Goal: Information Seeking & Learning: Learn about a topic

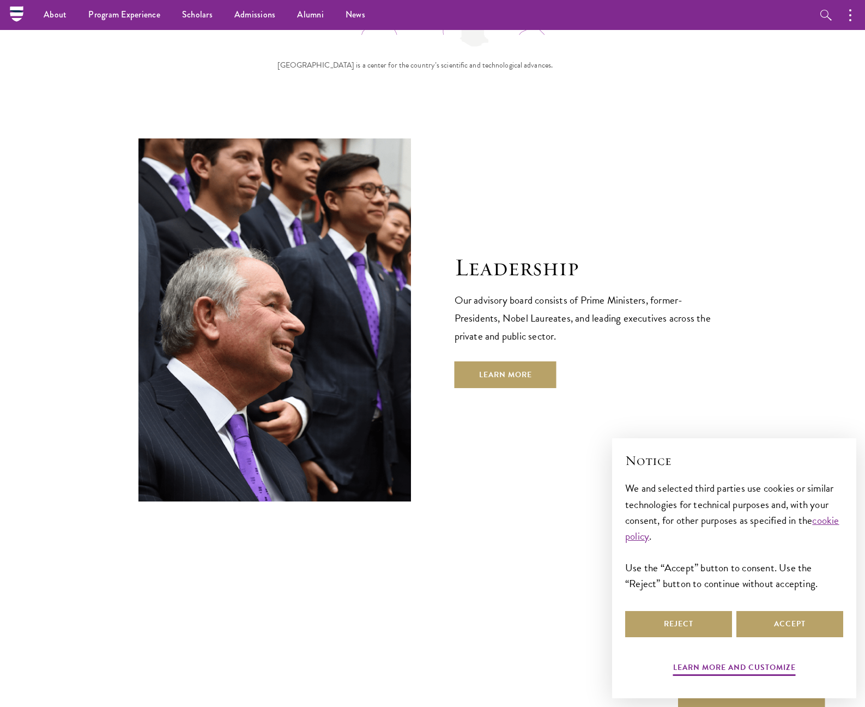
scroll to position [3720, 0]
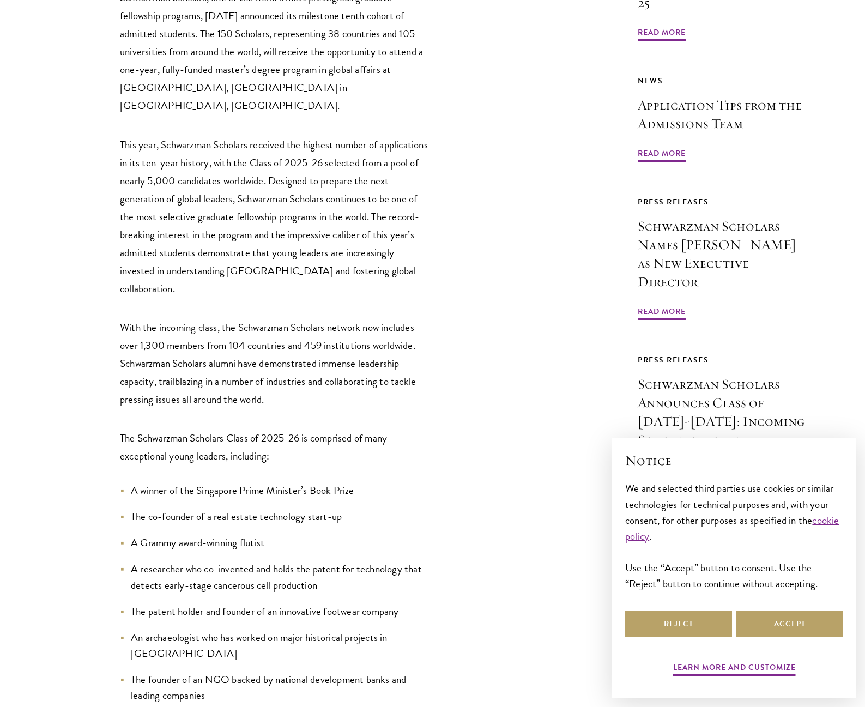
scroll to position [738, 0]
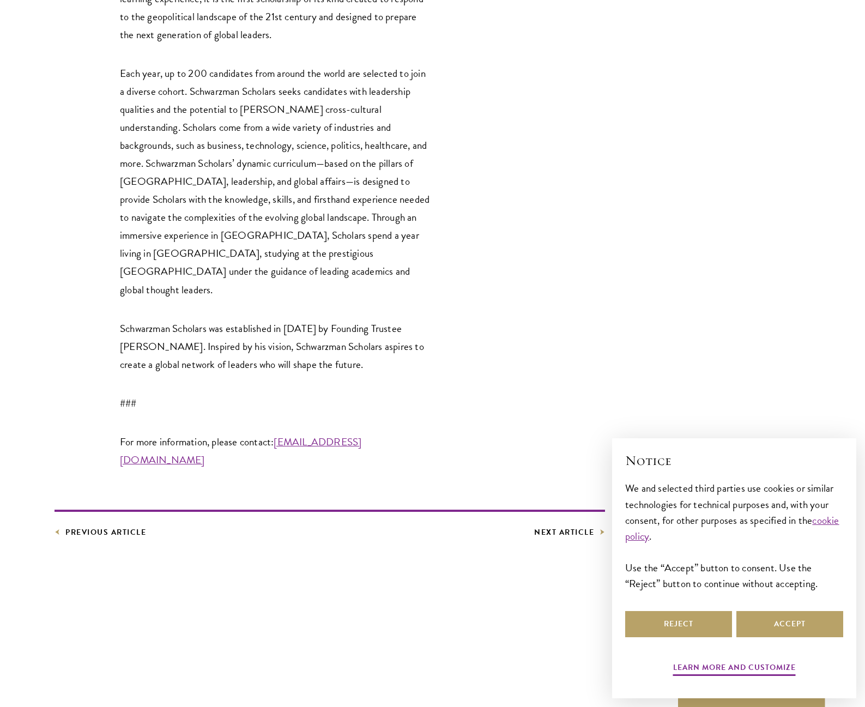
scroll to position [2797, 0]
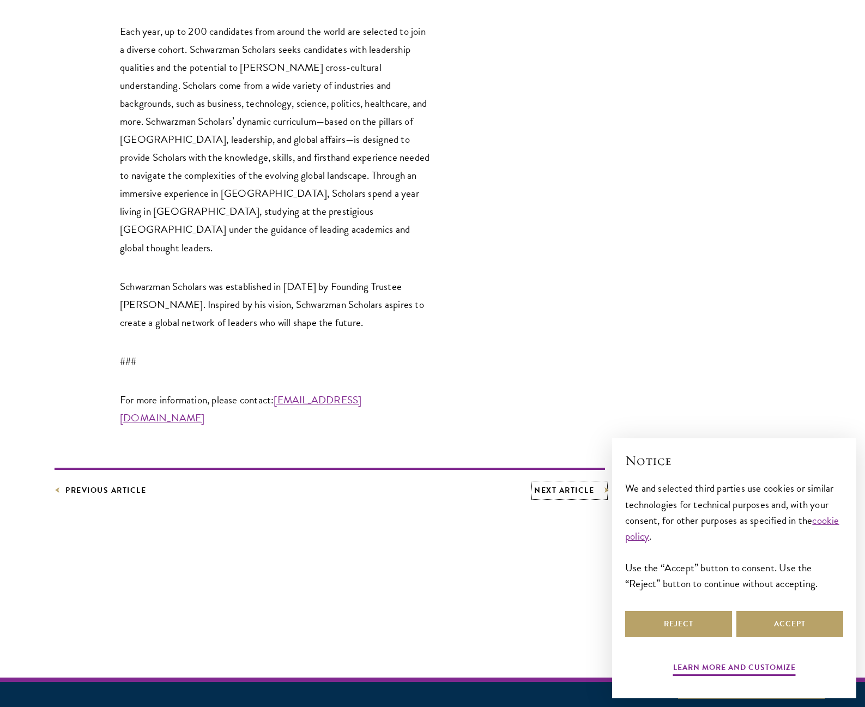
click at [564, 483] on link "Next Article" at bounding box center [569, 490] width 71 height 14
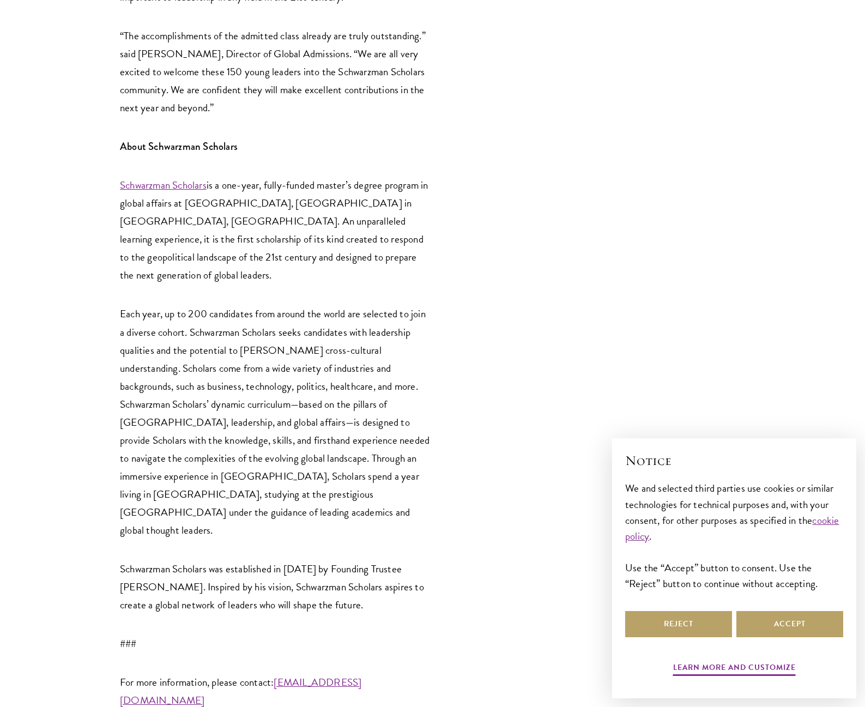
scroll to position [2235, 0]
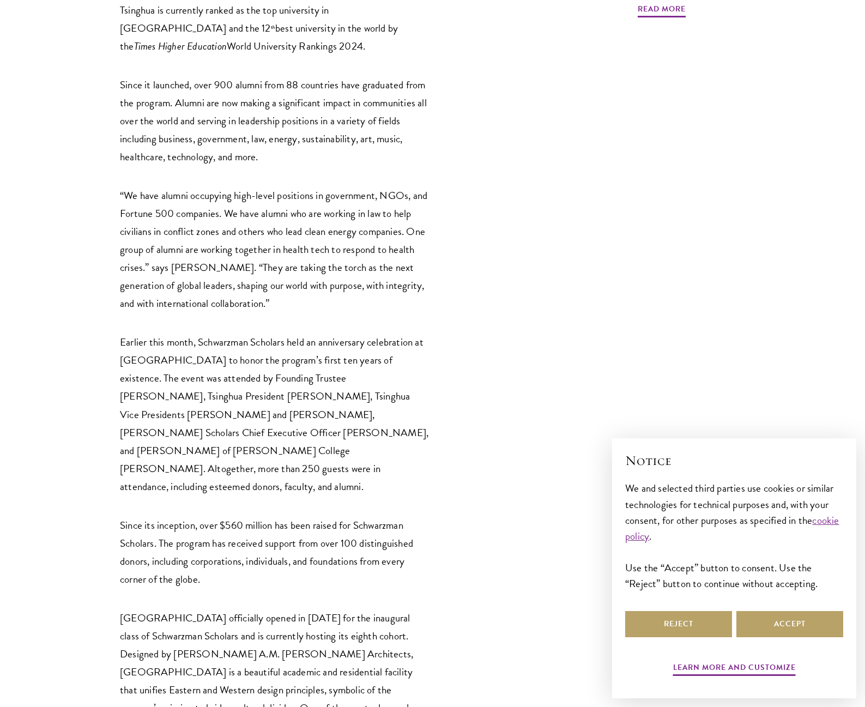
scroll to position [1417, 0]
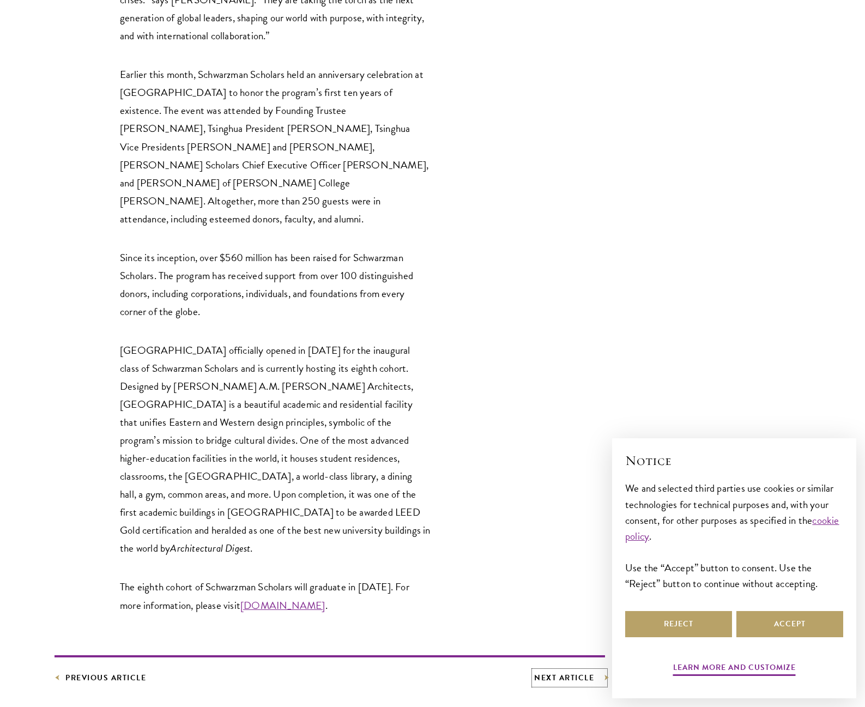
click at [581, 671] on link "Next Article" at bounding box center [569, 678] width 71 height 14
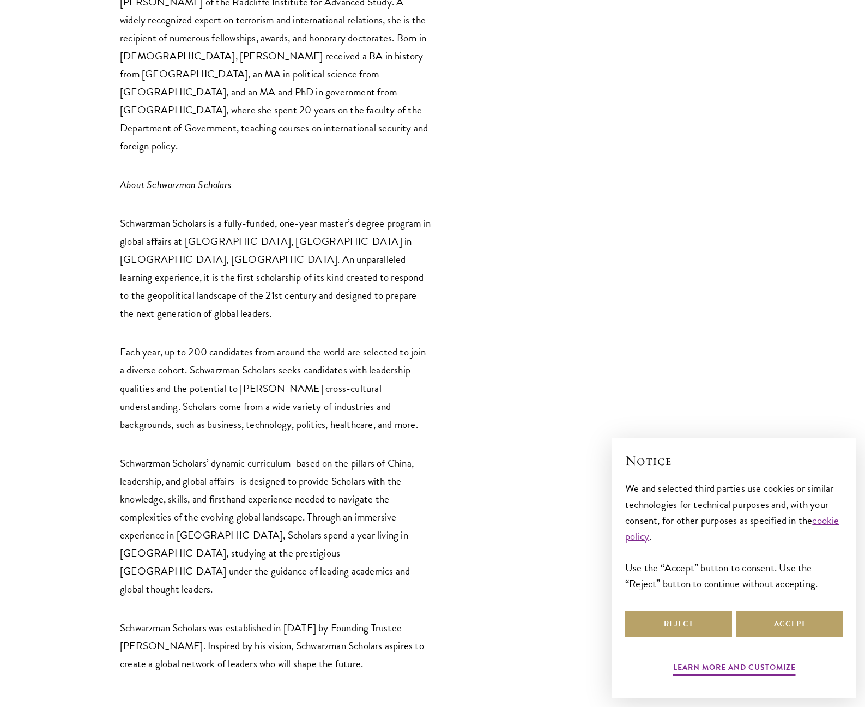
scroll to position [1910, 0]
